Goal: Task Accomplishment & Management: Manage account settings

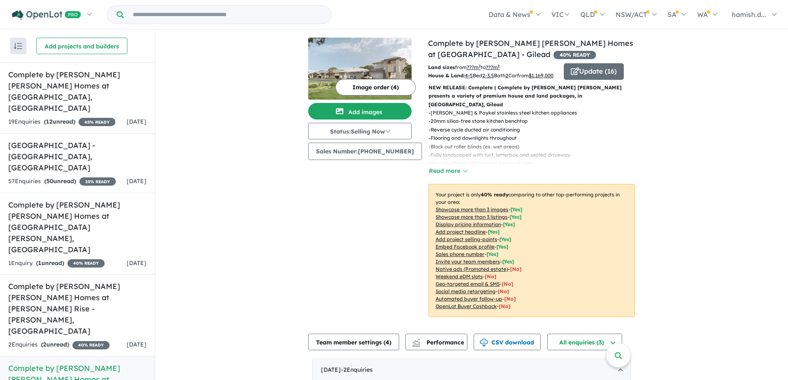
scroll to position [130, 0]
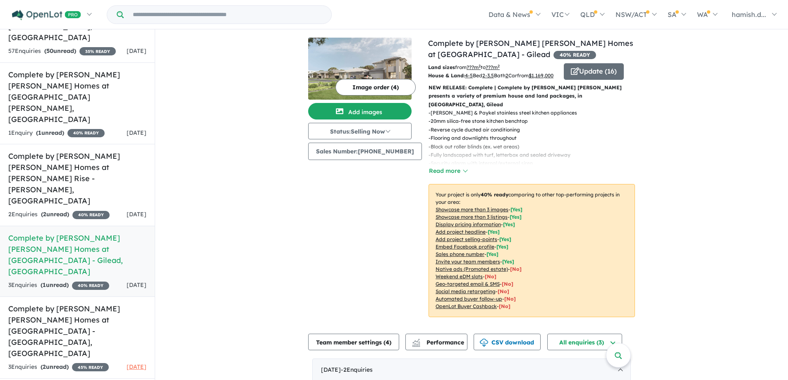
click at [191, 103] on div "View 14 projects in your account Complete by [PERSON_NAME] [PERSON_NAME] Homes …" at bounding box center [471, 303] width 633 height 548
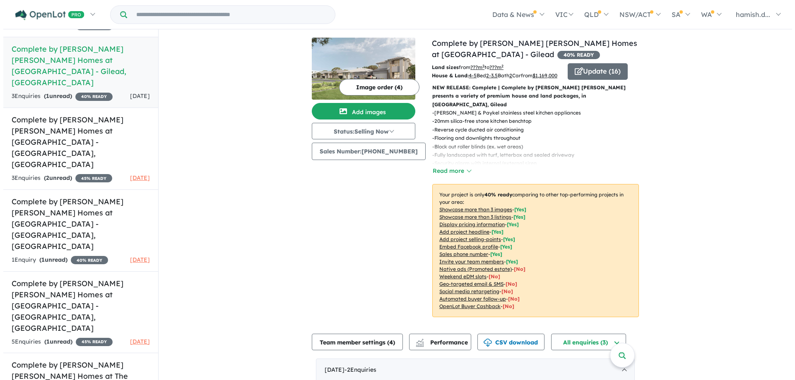
scroll to position [290, 0]
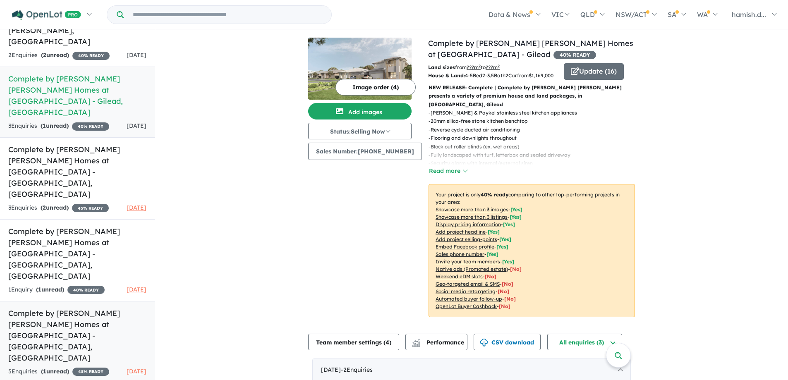
click at [85, 367] on div "5 Enquir ies ( 1 unread) 45 % READY" at bounding box center [58, 372] width 101 height 10
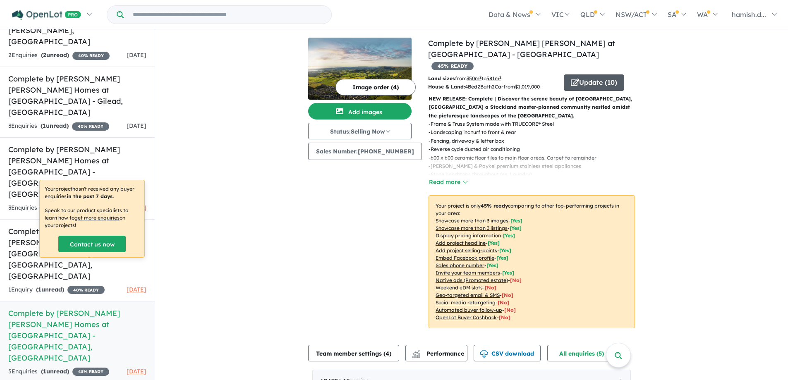
click at [589, 74] on button "Update ( 10 )" at bounding box center [594, 82] width 60 height 17
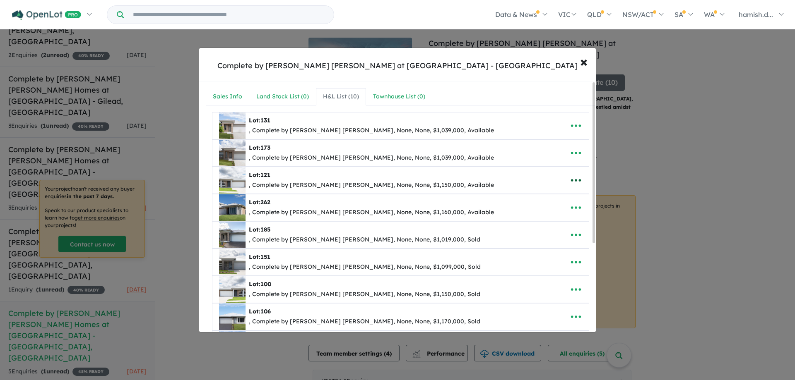
click at [574, 178] on icon "button" at bounding box center [576, 180] width 12 height 12
click at [557, 198] on link "Edit" at bounding box center [557, 200] width 61 height 19
select select "**"
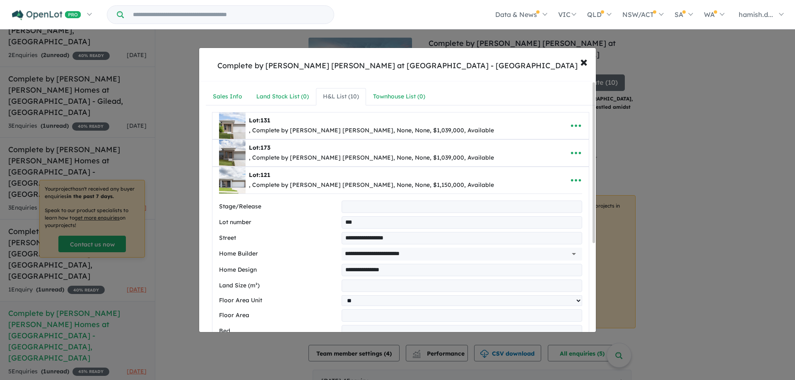
scroll to position [290, 0]
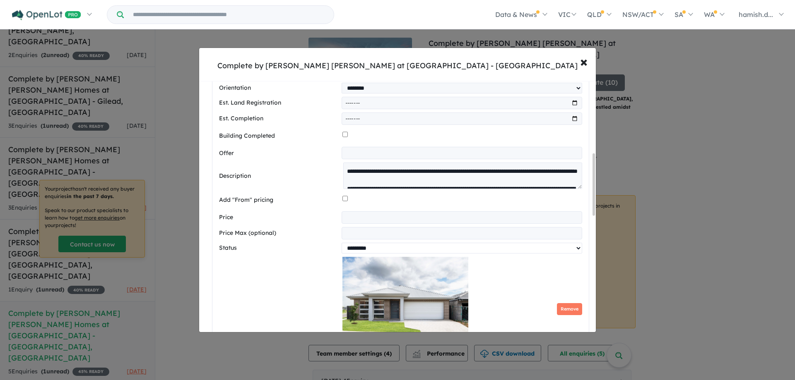
click at [372, 252] on select "********* ******** **** ******" at bounding box center [461, 248] width 240 height 11
select select "********"
click at [341, 246] on select "********* ******** **** ******" at bounding box center [461, 248] width 240 height 11
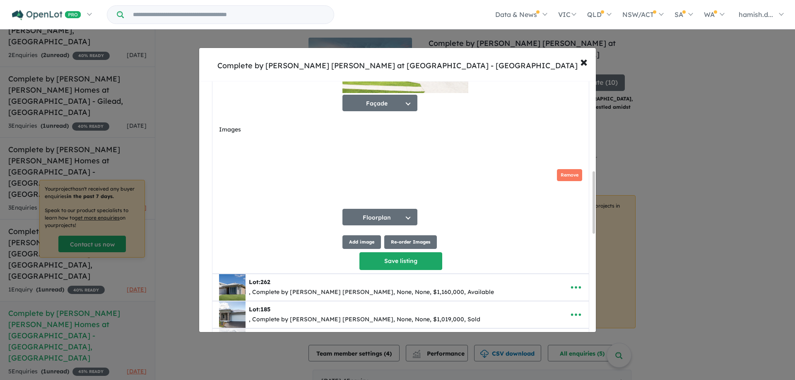
scroll to position [538, 0]
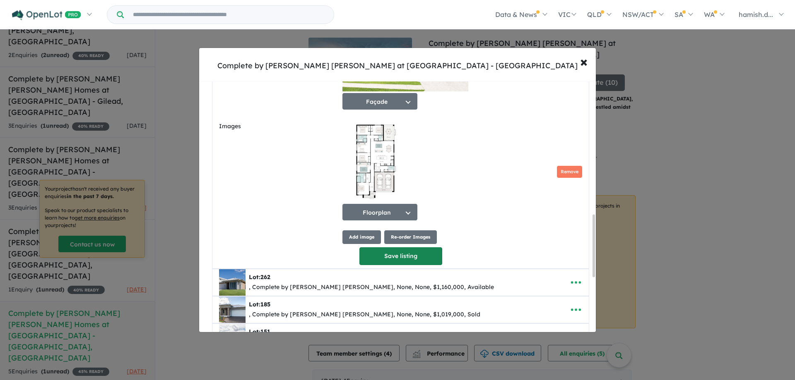
click at [388, 262] on button "Save listing" at bounding box center [400, 257] width 83 height 18
select select "**"
select select "********"
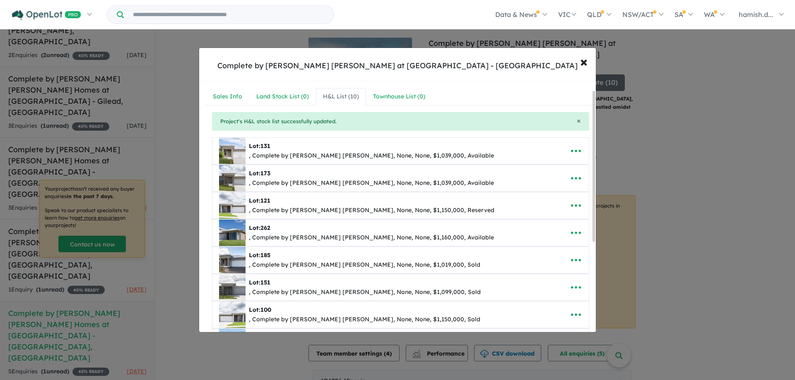
scroll to position [165, 0]
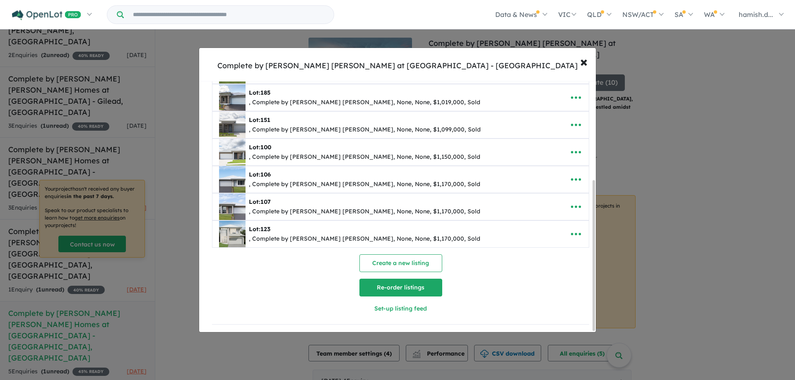
click at [380, 294] on button "Re-order listings" at bounding box center [400, 288] width 83 height 18
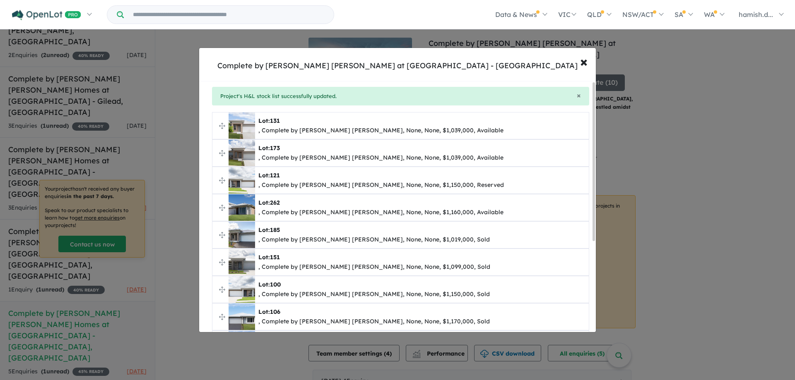
scroll to position [0, 0]
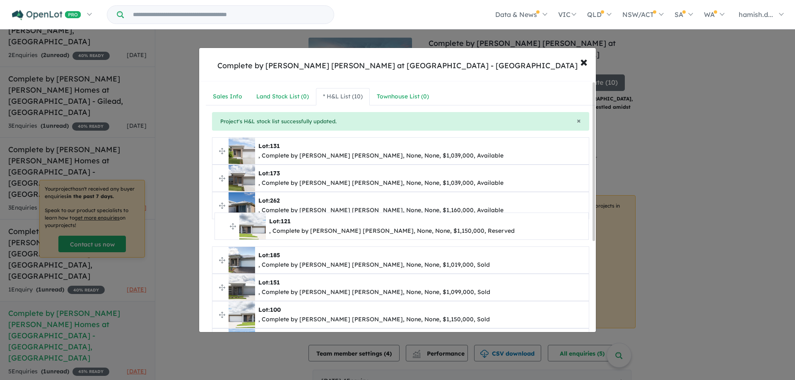
drag, startPoint x: 220, startPoint y: 208, endPoint x: 223, endPoint y: 228, distance: 20.8
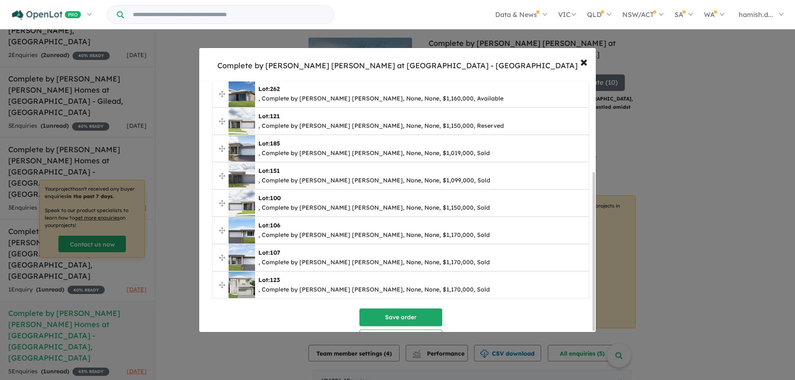
scroll to position [144, 0]
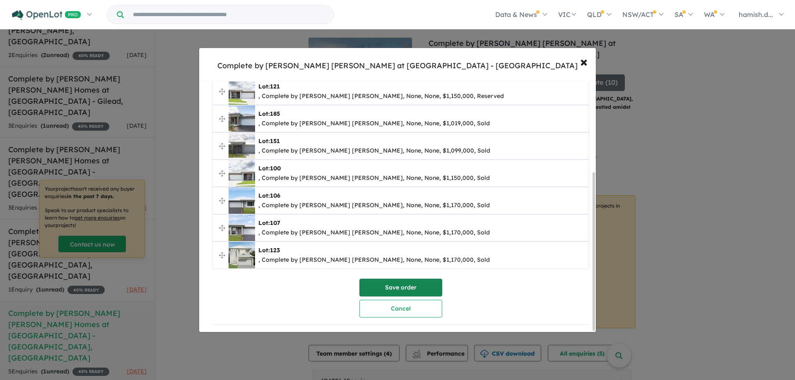
click at [389, 286] on button "Save order" at bounding box center [400, 288] width 83 height 18
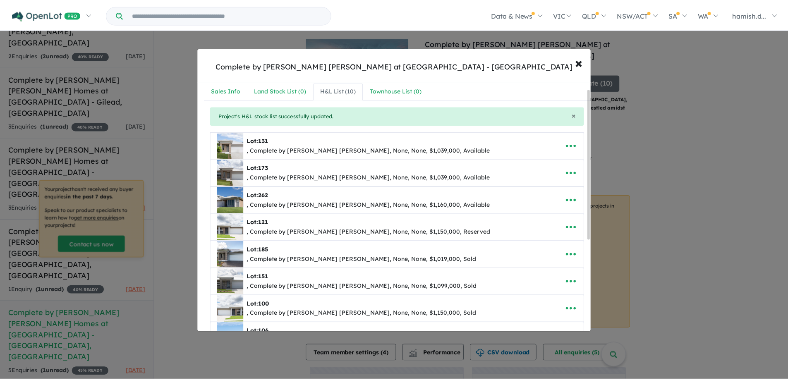
scroll to position [0, 0]
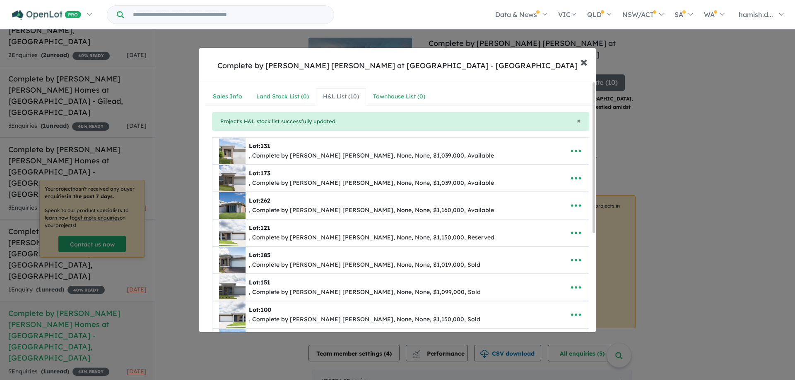
click at [587, 65] on span "×" at bounding box center [583, 62] width 7 height 18
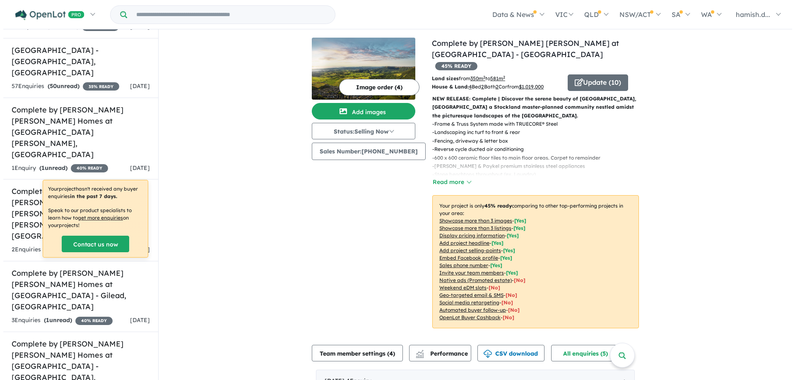
scroll to position [83, 0]
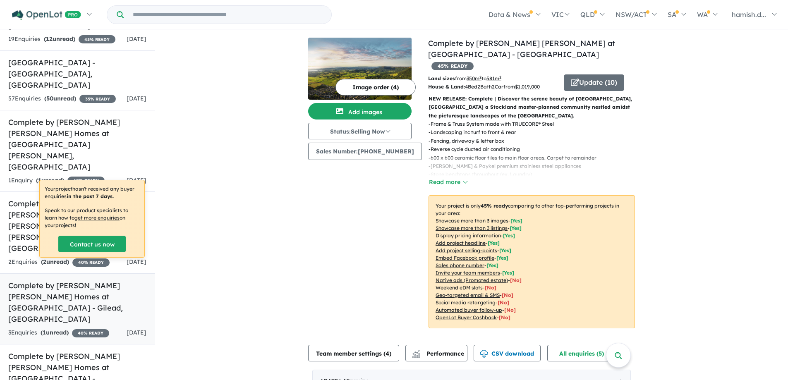
click at [20, 280] on h5 "Complete by [PERSON_NAME] [PERSON_NAME] Homes at [GEOGRAPHIC_DATA] , [GEOGRAPHI…" at bounding box center [77, 302] width 138 height 45
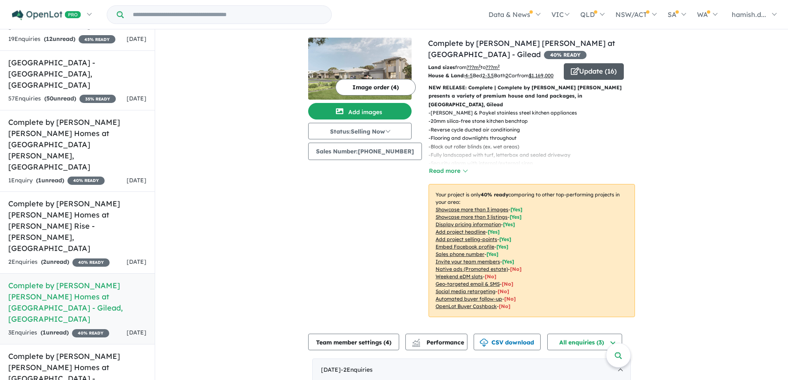
click at [603, 72] on button "Update ( 16 )" at bounding box center [594, 71] width 60 height 17
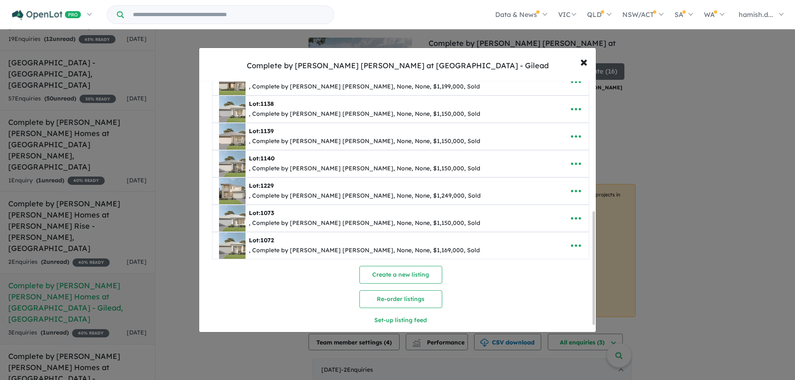
scroll to position [304, 0]
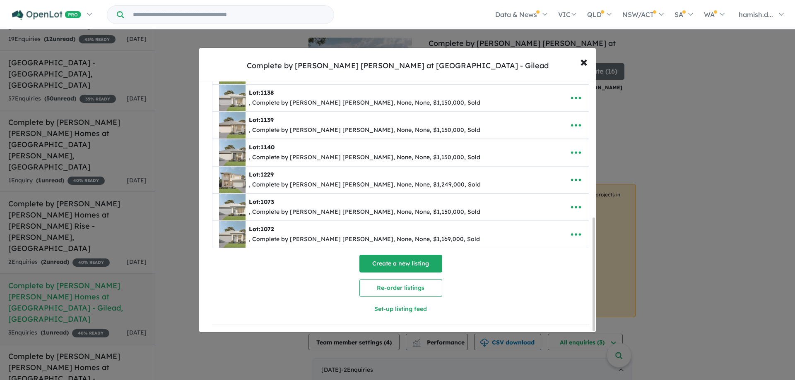
click at [392, 264] on button "Create a new listing" at bounding box center [400, 264] width 83 height 18
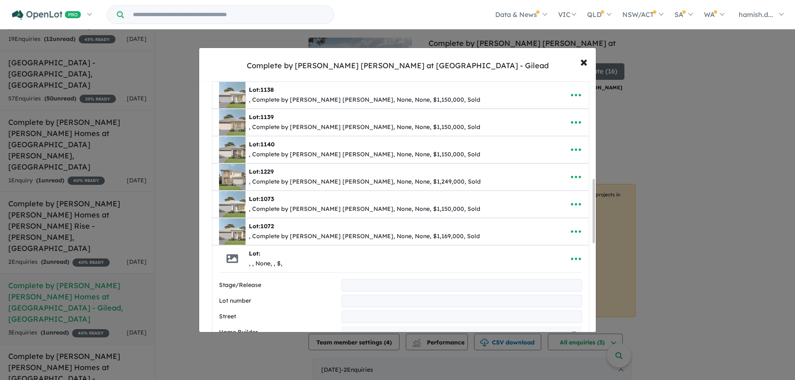
scroll to position [381, 0]
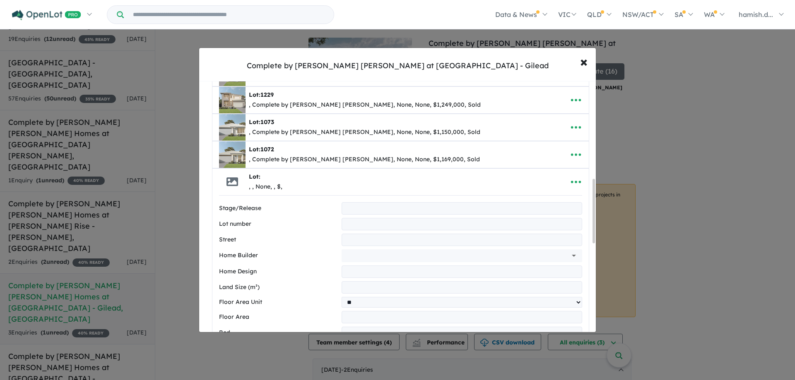
click at [348, 224] on input "text" at bounding box center [461, 224] width 240 height 12
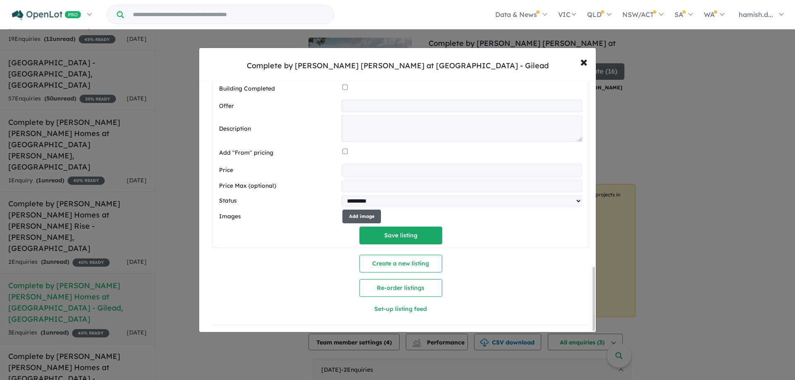
click at [365, 211] on button "Add image" at bounding box center [361, 217] width 38 height 14
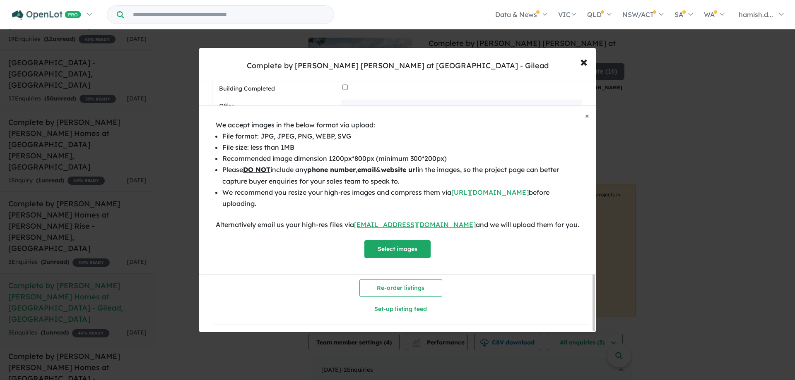
drag, startPoint x: 381, startPoint y: 235, endPoint x: 383, endPoint y: 240, distance: 4.5
click at [381, 236] on div "We accept images in the below format via upload: File format: JPG, JPEG, PNG, W…" at bounding box center [397, 189] width 363 height 139
click at [387, 246] on button "Select images" at bounding box center [397, 249] width 66 height 18
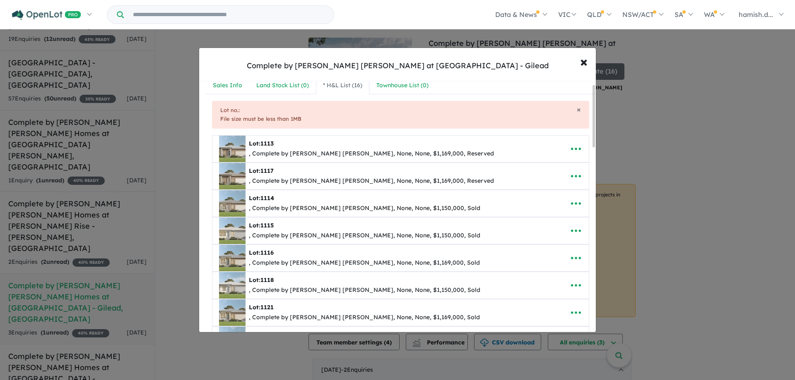
scroll to position [0, 0]
